Goal: Task Accomplishment & Management: Manage account settings

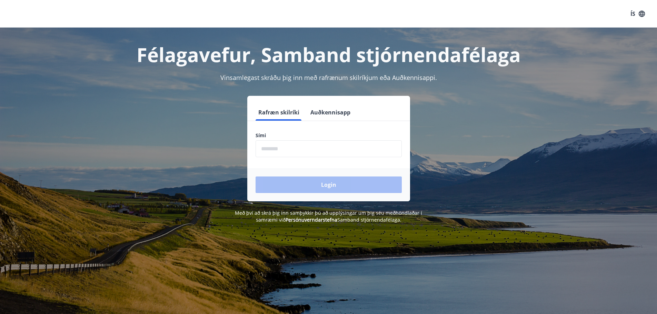
click at [267, 149] on input "phone" at bounding box center [329, 148] width 146 height 17
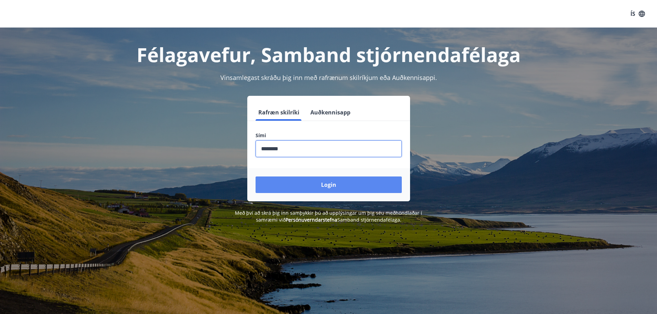
type input "********"
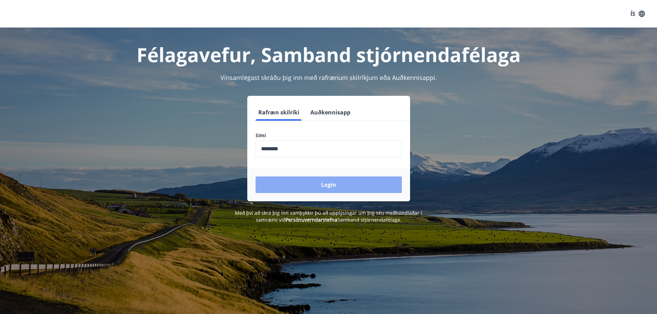
click at [331, 180] on button "Login" at bounding box center [329, 185] width 146 height 17
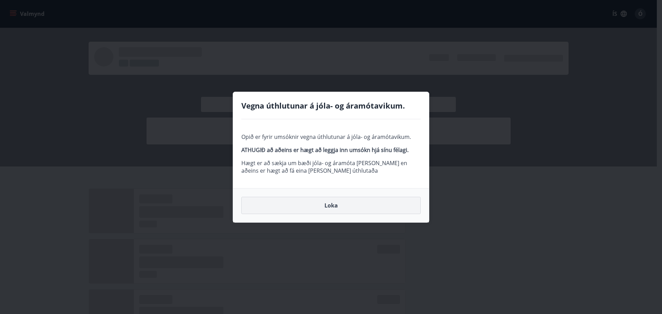
click at [331, 203] on button "Loka" at bounding box center [330, 205] width 179 height 17
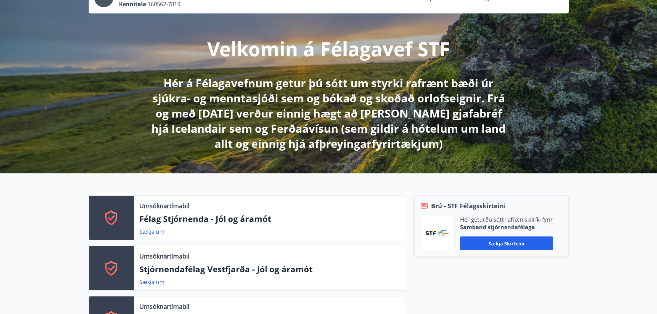
scroll to position [69, 0]
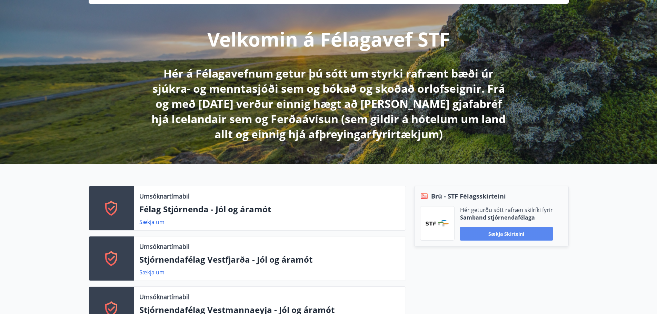
click at [508, 234] on button "Sækja skírteini" at bounding box center [506, 234] width 93 height 14
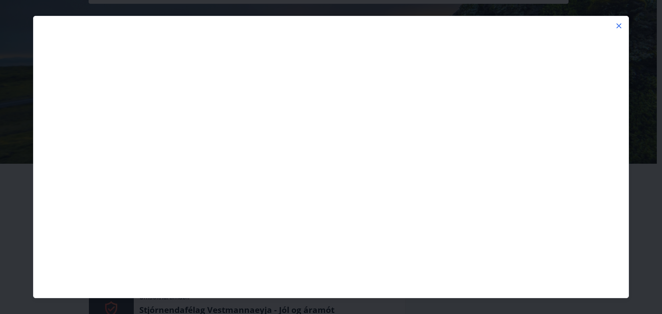
click at [618, 24] on icon at bounding box center [619, 26] width 8 height 8
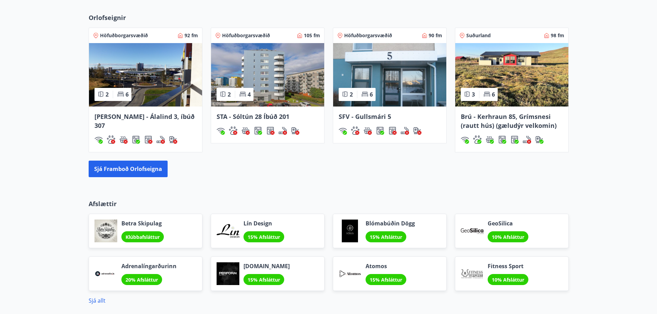
scroll to position [757, 0]
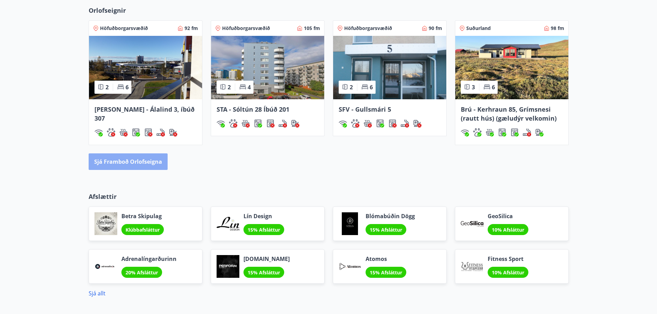
click at [131, 158] on button "Sjá framboð orlofseigna" at bounding box center [128, 161] width 79 height 17
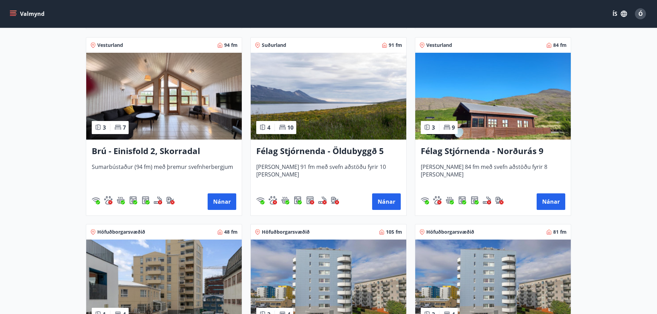
scroll to position [483, 0]
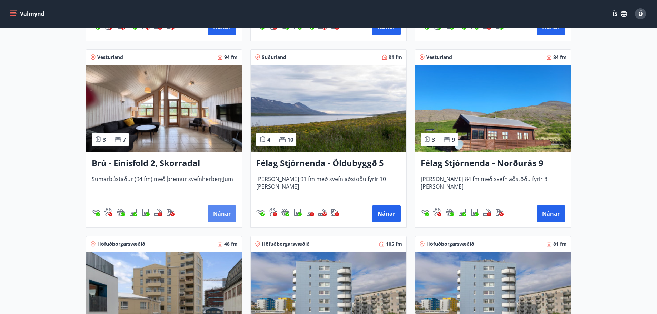
click at [225, 208] on button "Nánar" at bounding box center [222, 214] width 29 height 17
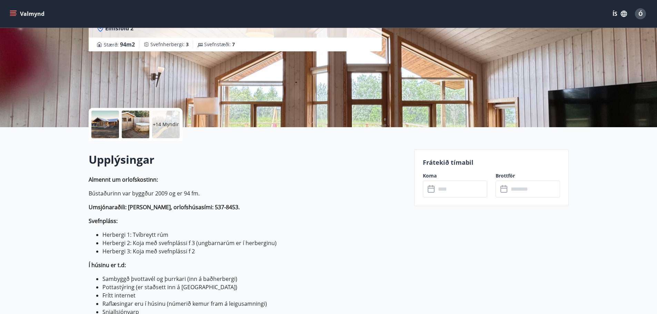
scroll to position [69, 0]
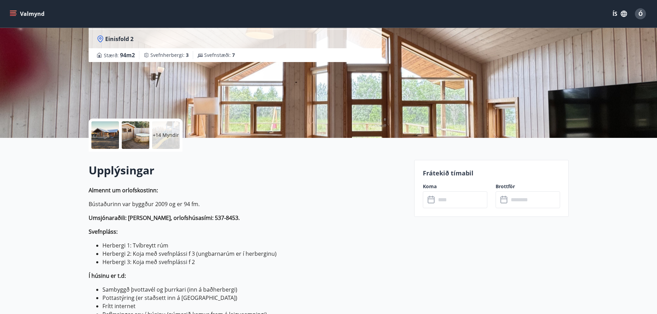
click at [431, 202] on icon at bounding box center [432, 200] width 8 height 8
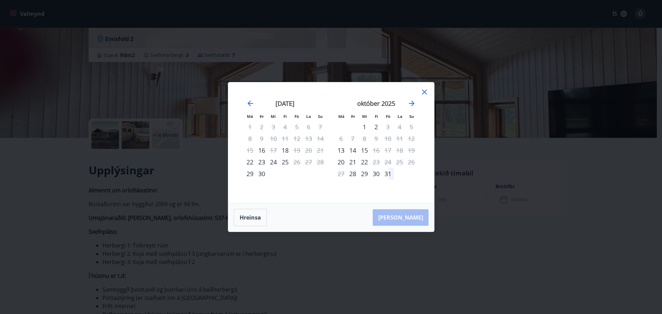
click at [424, 91] on icon at bounding box center [424, 92] width 8 height 8
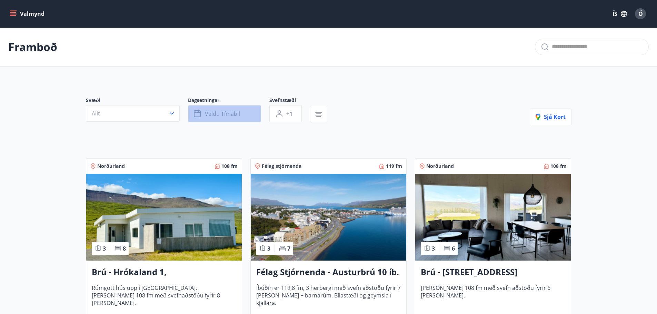
click at [241, 113] on button "Veldu tímabil" at bounding box center [224, 113] width 73 height 17
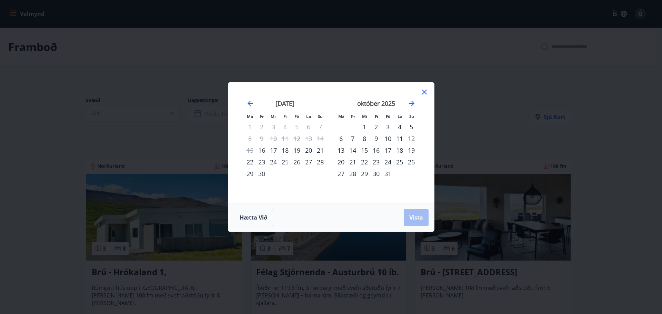
click at [388, 122] on div "3" at bounding box center [388, 127] width 12 height 12
click at [413, 125] on div "5" at bounding box center [412, 127] width 12 height 12
click at [417, 211] on button "Vista" at bounding box center [416, 217] width 25 height 17
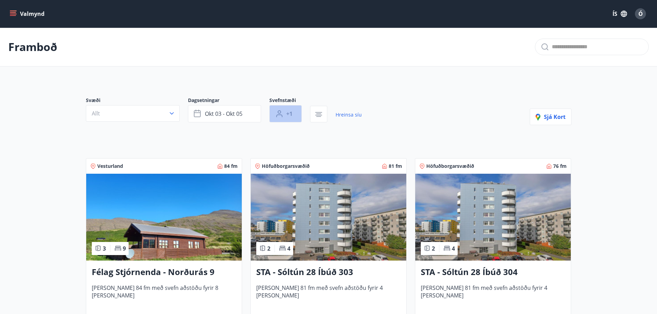
click at [291, 111] on span "+1" at bounding box center [289, 114] width 6 height 8
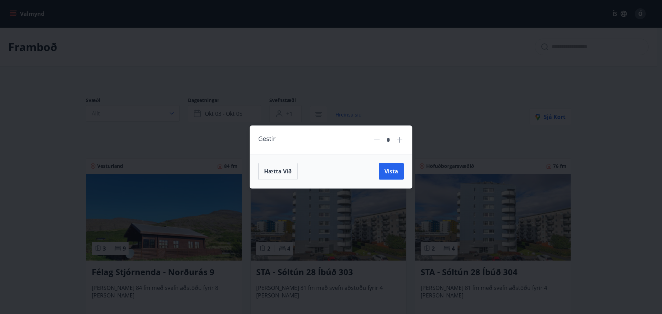
click at [399, 137] on icon at bounding box center [400, 140] width 8 height 8
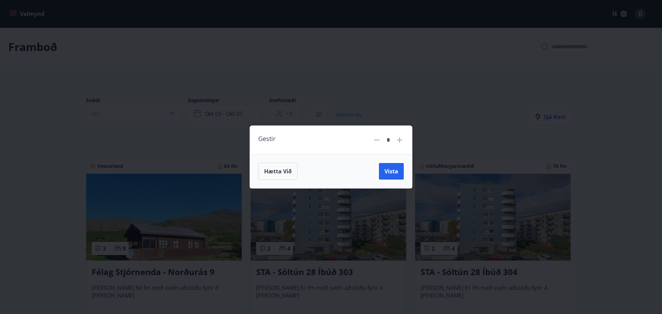
click at [399, 137] on icon at bounding box center [400, 140] width 8 height 8
click at [400, 138] on icon at bounding box center [400, 140] width 8 height 8
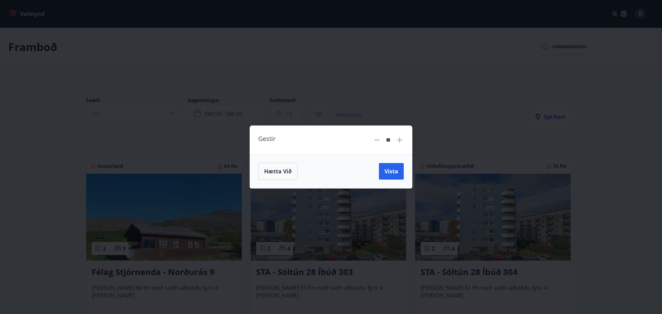
click at [400, 138] on icon at bounding box center [400, 140] width 6 height 6
click at [393, 171] on span "Vista" at bounding box center [392, 172] width 14 height 8
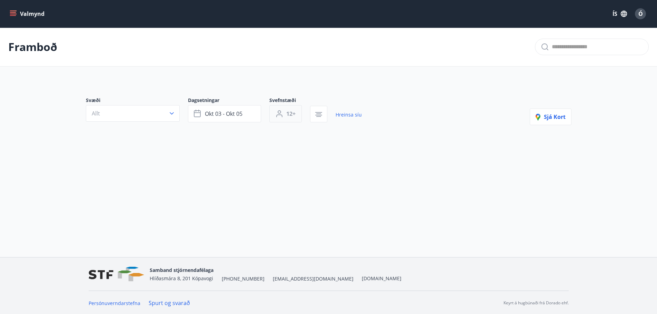
click at [285, 111] on button "12+" at bounding box center [285, 113] width 32 height 17
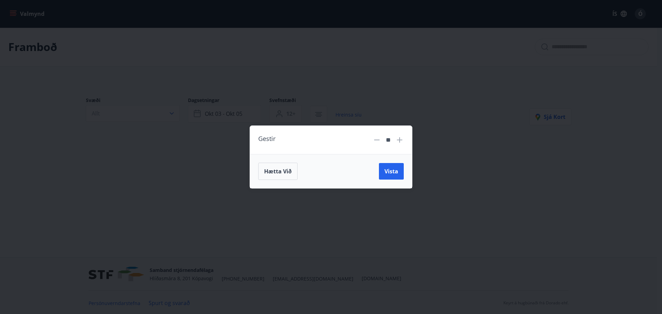
click at [377, 139] on icon at bounding box center [377, 140] width 8 height 8
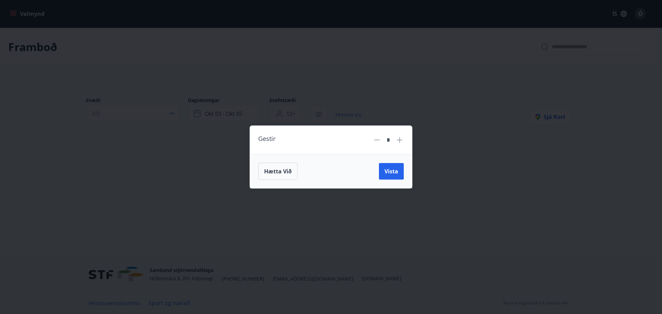
click at [377, 139] on icon at bounding box center [377, 140] width 8 height 8
type input "*"
click at [395, 168] on span "Vista" at bounding box center [392, 172] width 14 height 8
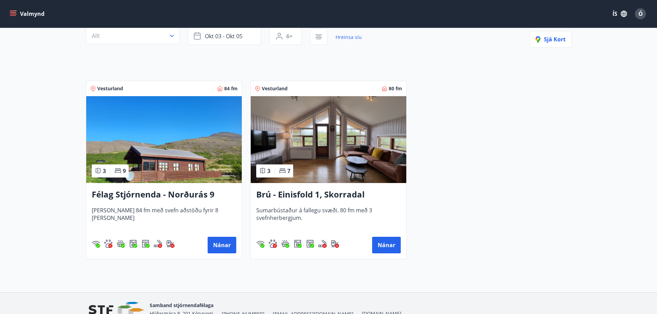
scroll to position [114, 0]
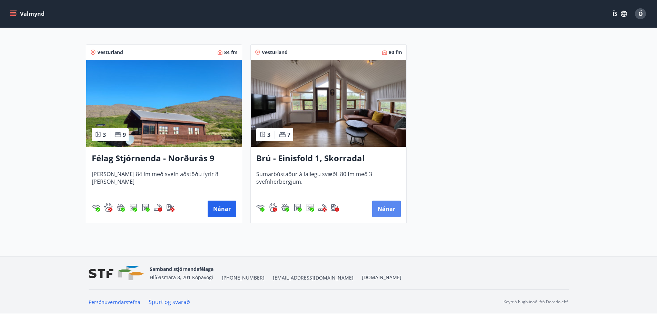
click at [389, 206] on button "Nánar" at bounding box center [386, 209] width 29 height 17
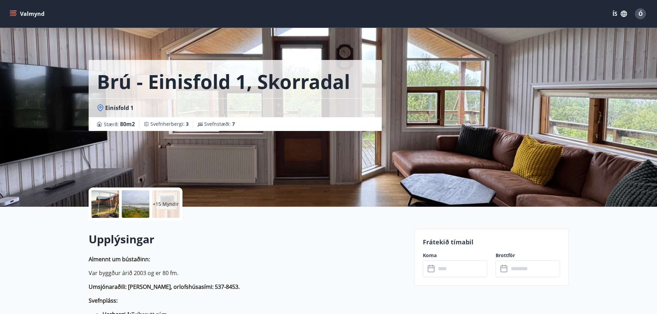
click at [473, 267] on input "text" at bounding box center [461, 268] width 51 height 17
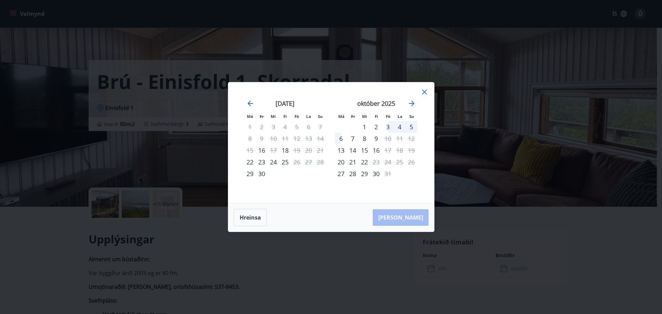
click at [425, 89] on icon at bounding box center [424, 92] width 8 height 8
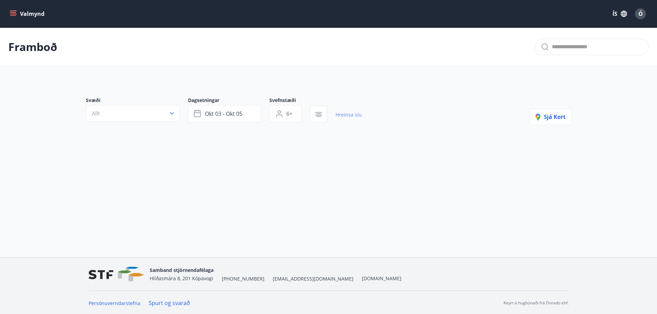
click at [350, 113] on link "Hreinsa síu" at bounding box center [349, 114] width 26 height 15
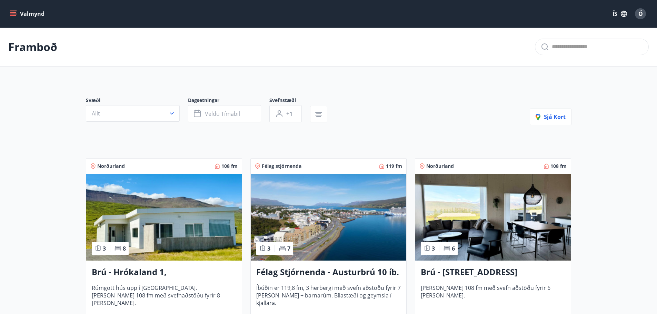
type input "*"
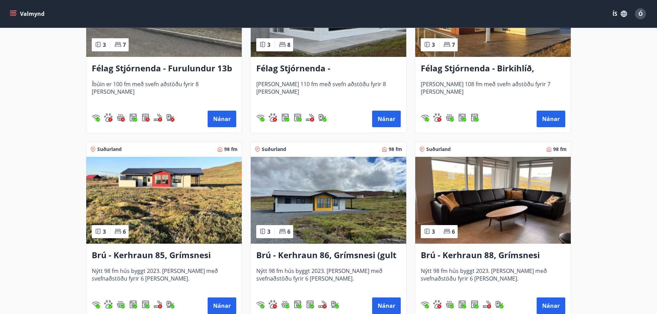
scroll to position [1587, 0]
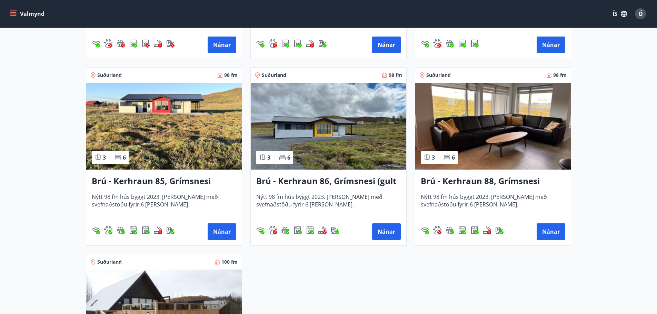
click at [176, 180] on h3 "Brú - Kerhraun 85, Grímsnesi (rautt hús) (gæludýr velkomin)" at bounding box center [164, 181] width 145 height 12
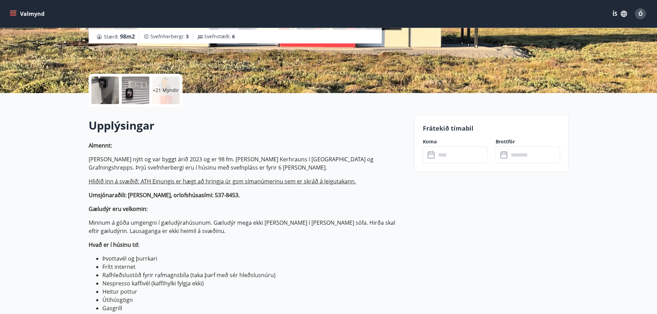
scroll to position [103, 0]
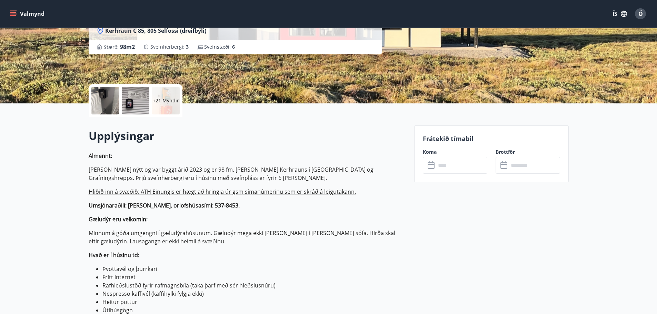
click at [461, 166] on input "text" at bounding box center [461, 165] width 51 height 17
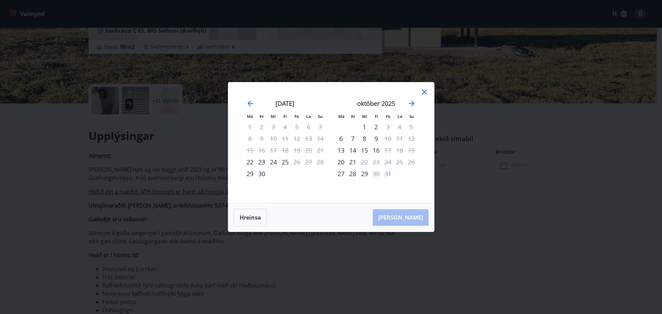
click at [424, 91] on icon at bounding box center [424, 92] width 5 height 5
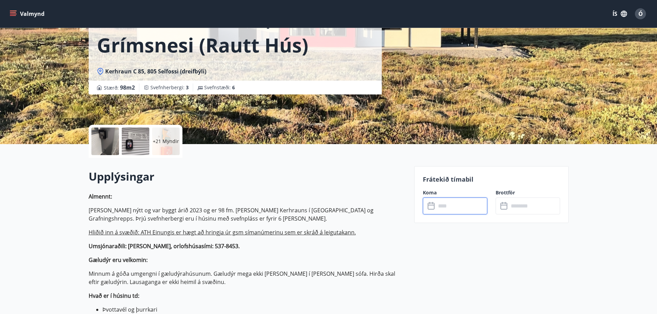
scroll to position [0, 0]
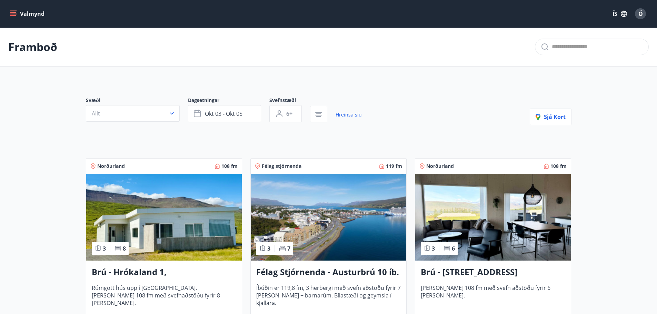
type input "*"
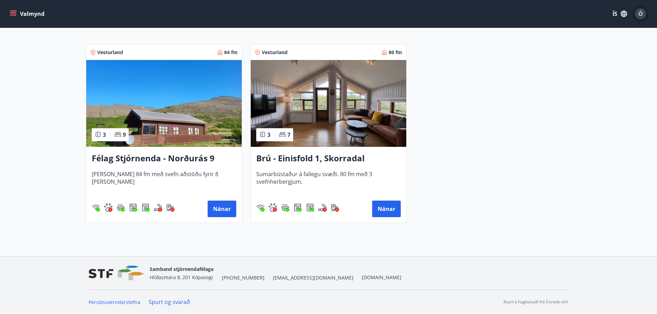
click at [640, 11] on span "Ó" at bounding box center [640, 14] width 4 height 8
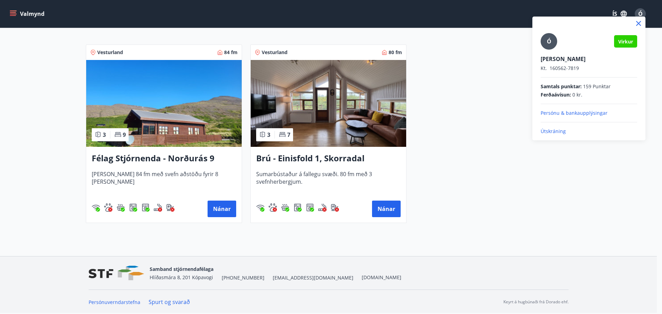
click at [472, 205] on div at bounding box center [331, 157] width 662 height 314
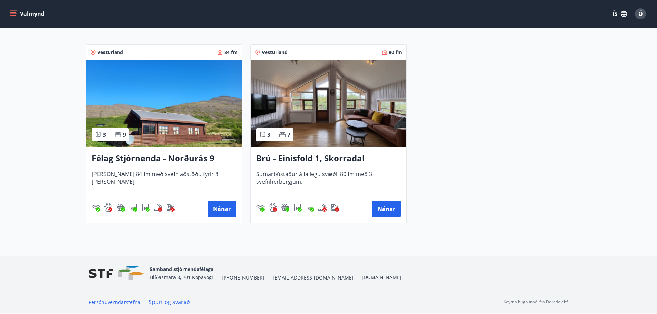
scroll to position [0, 0]
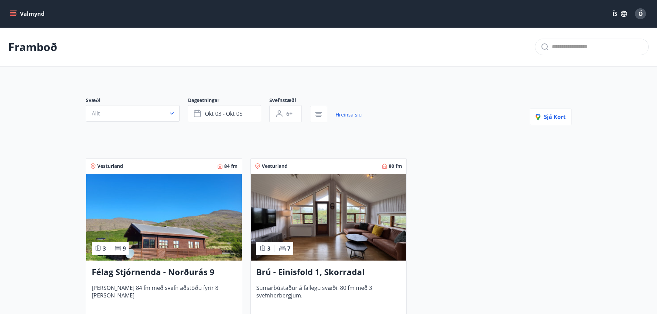
click at [18, 11] on button "Valmynd" at bounding box center [27, 14] width 39 height 12
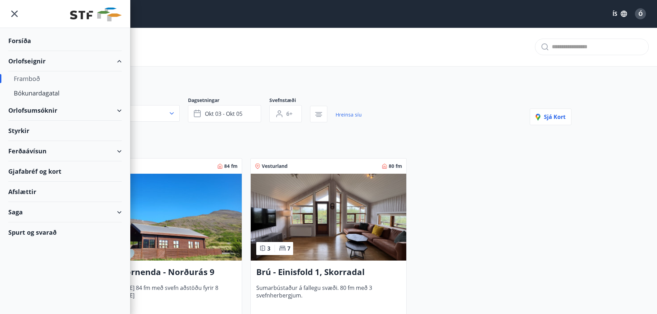
click at [37, 231] on div "Spurt og svarað" at bounding box center [64, 232] width 113 height 20
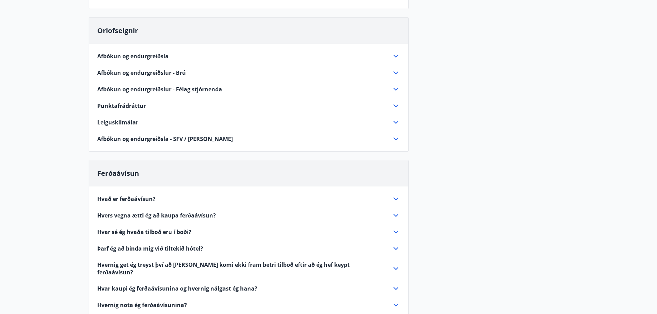
scroll to position [10, 0]
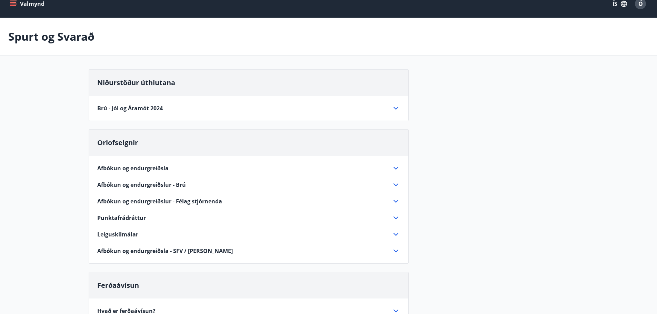
click at [396, 215] on icon at bounding box center [396, 218] width 8 height 8
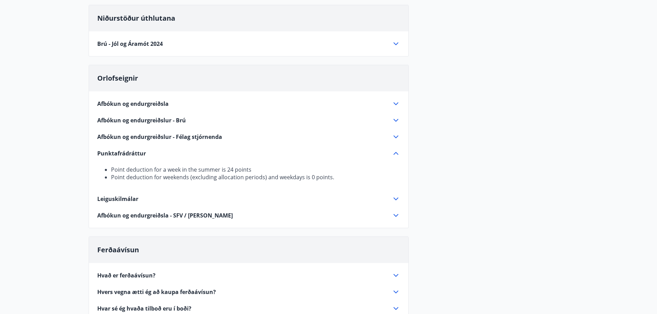
scroll to position [0, 0]
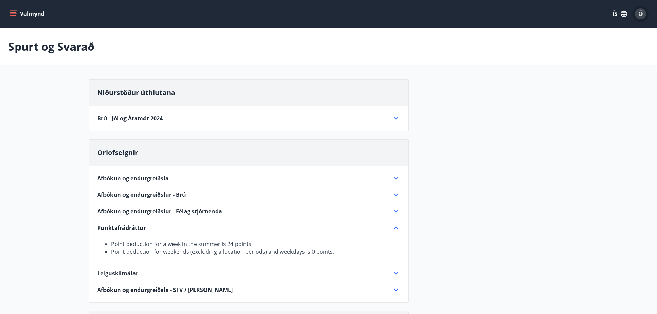
click at [640, 9] on div "Ó" at bounding box center [640, 13] width 11 height 11
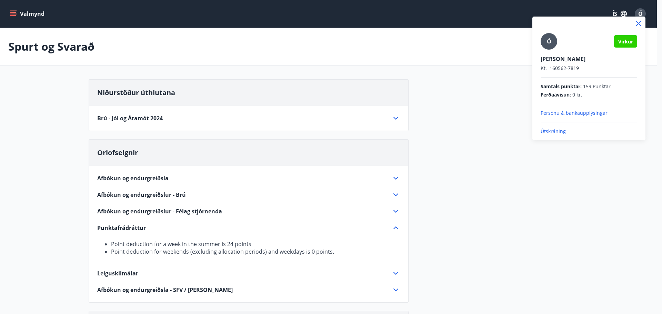
click at [457, 172] on div at bounding box center [331, 157] width 662 height 314
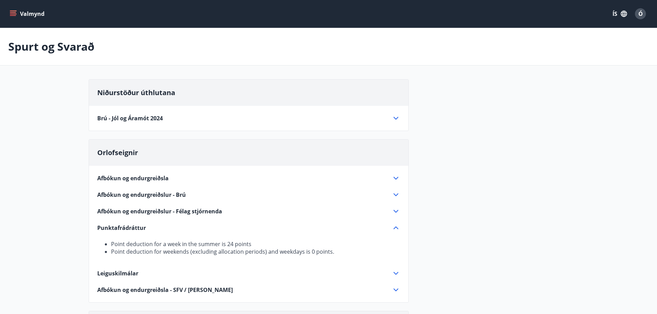
click at [42, 131] on main "Spurt og Svarað Niðurstöður úthlutana [GEOGRAPHIC_DATA] og Áramót 2024 [PERSON_…" at bounding box center [328, 289] width 657 height 523
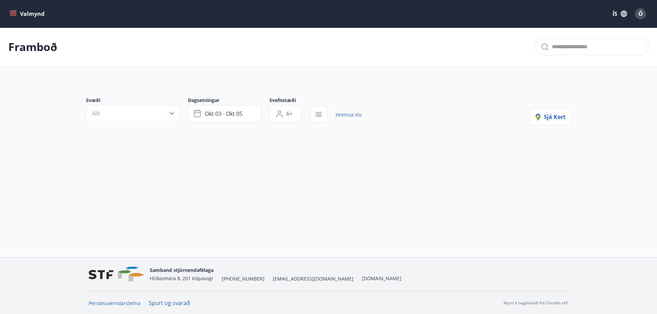
type input "**"
click at [14, 12] on icon "menu" at bounding box center [13, 12] width 6 height 1
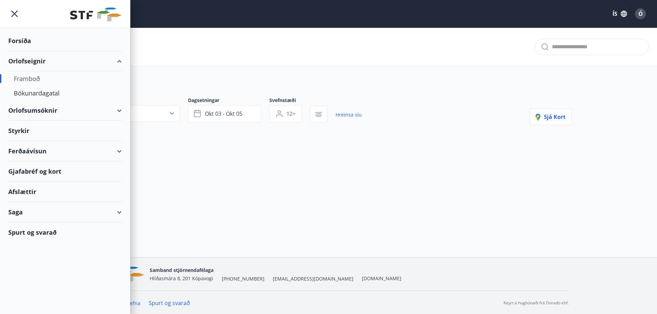
click at [23, 190] on div "Afslættir" at bounding box center [64, 192] width 113 height 20
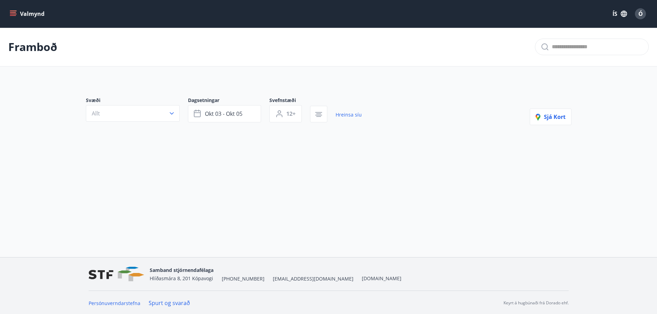
type input "**"
click at [13, 13] on icon "menu" at bounding box center [13, 12] width 6 height 1
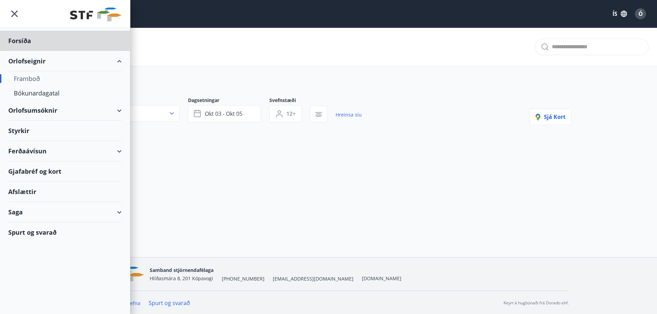
click at [23, 128] on div "Styrkir" at bounding box center [64, 131] width 113 height 20
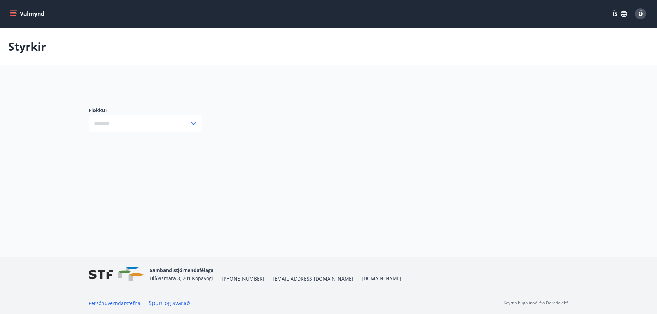
type input "***"
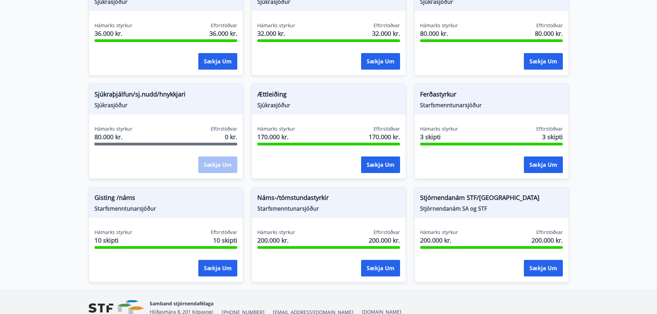
scroll to position [547, 0]
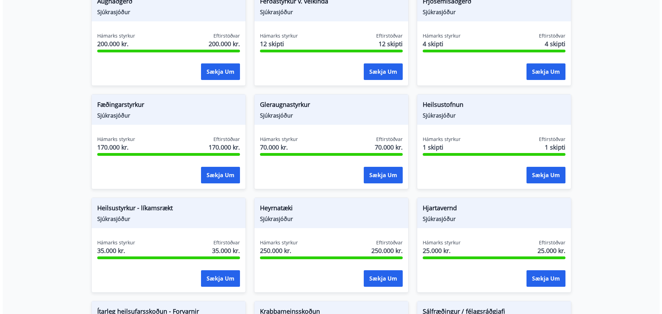
scroll to position [0, 0]
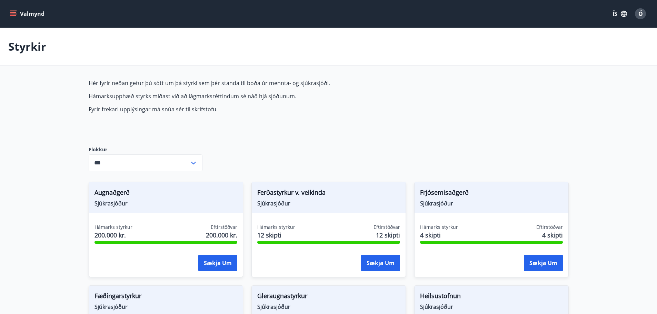
click at [19, 10] on button "Valmynd" at bounding box center [27, 14] width 39 height 12
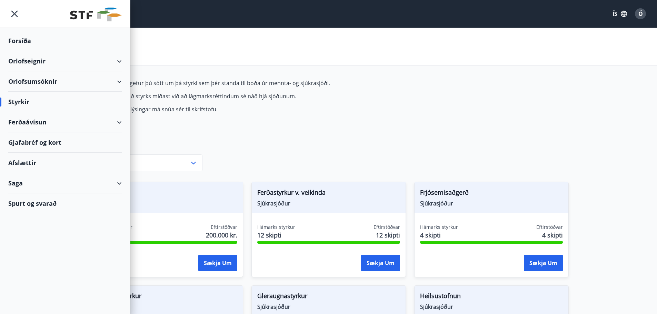
click at [21, 38] on div "Forsíða" at bounding box center [64, 41] width 113 height 20
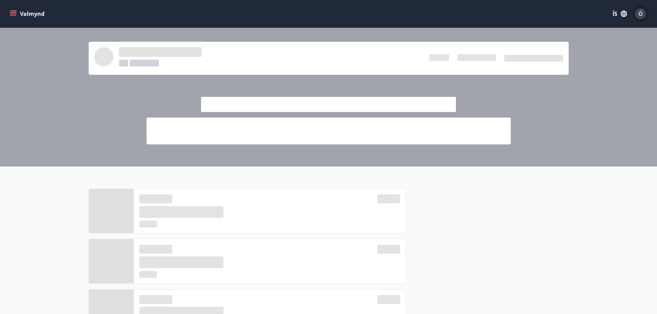
click at [640, 11] on span "Ó" at bounding box center [640, 14] width 4 height 8
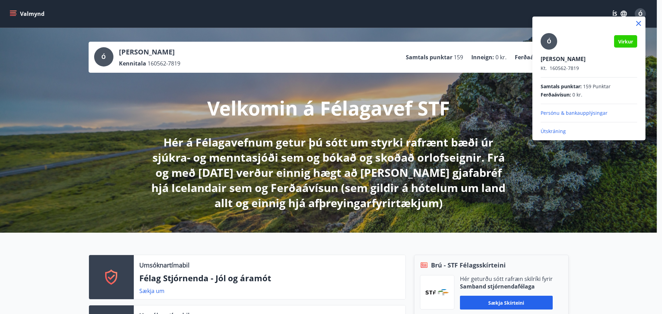
click at [555, 130] on p "Útskráning" at bounding box center [589, 131] width 97 height 7
